Goal: Register for event/course

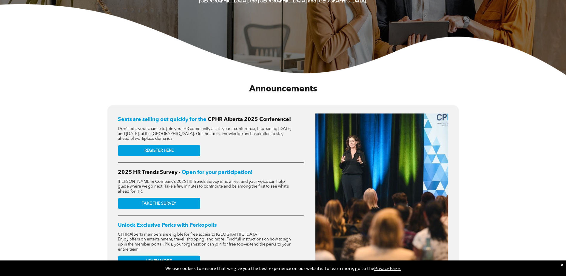
scroll to position [209, 0]
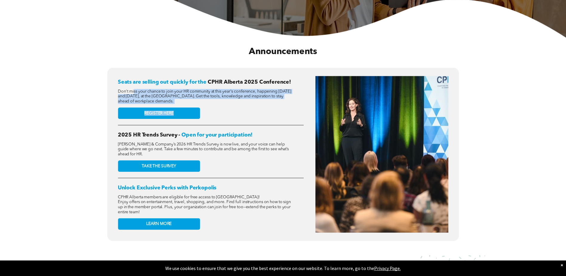
drag, startPoint x: 134, startPoint y: 91, endPoint x: 263, endPoint y: 104, distance: 129.9
click at [263, 104] on div "Seats are selling out quickly for the CPHR Alberta 2025 Conference! Don't miss …" at bounding box center [211, 154] width 186 height 156
drag, startPoint x: 263, startPoint y: 104, endPoint x: 216, endPoint y: 101, distance: 47.9
click at [218, 101] on span "Don't miss your chance to join your HR community at this year's conference, hap…" at bounding box center [204, 96] width 173 height 14
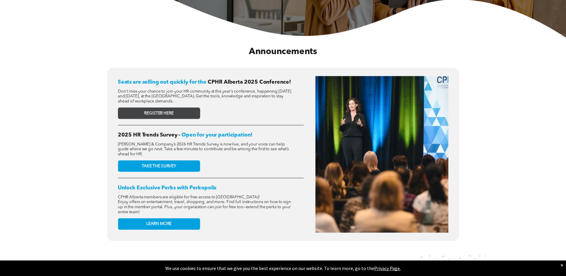
click at [187, 110] on link "REGISTER HERE" at bounding box center [159, 112] width 82 height 11
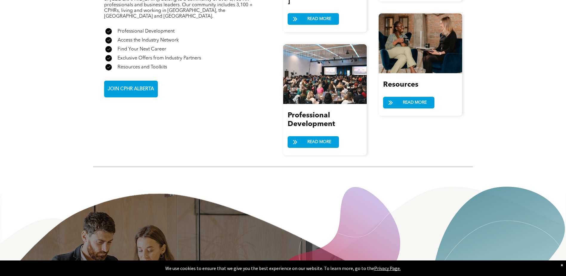
scroll to position [696, 0]
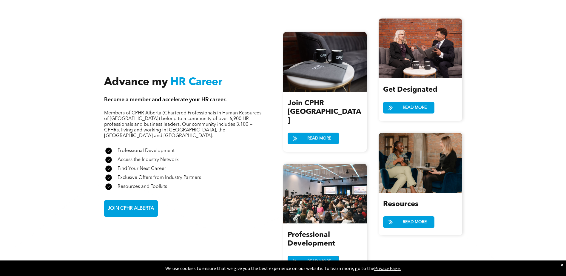
click at [329, 256] on span "READ MORE" at bounding box center [319, 261] width 28 height 11
